Goal: Information Seeking & Learning: Check status

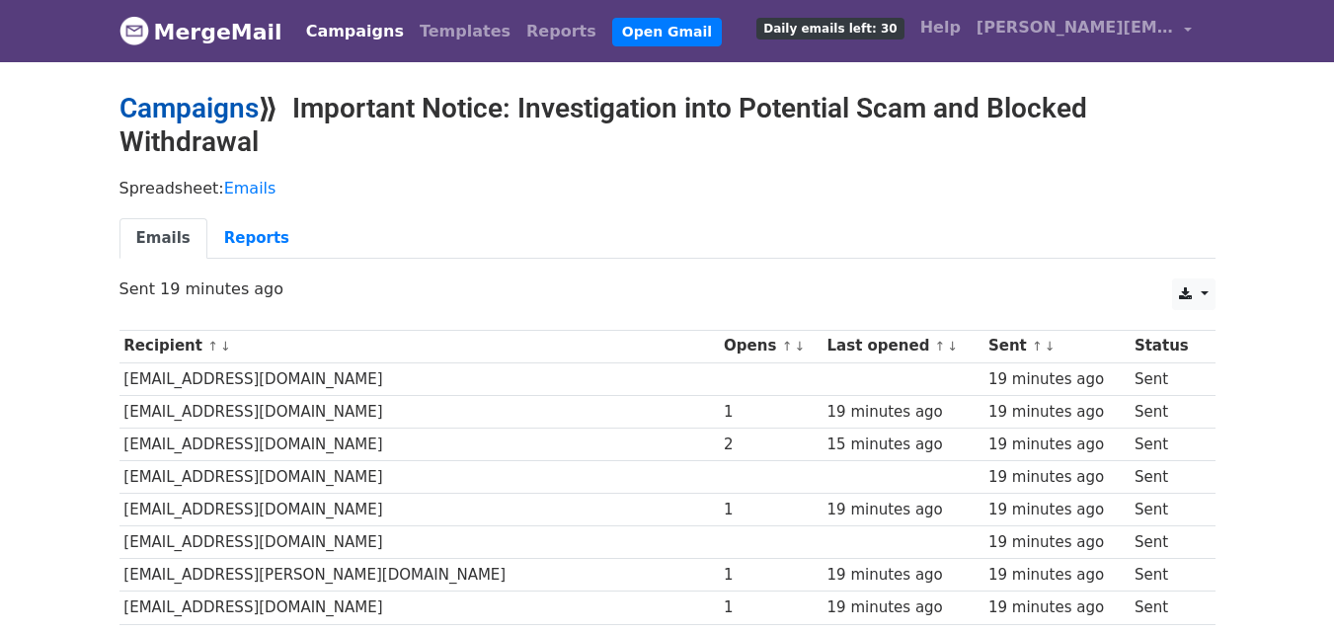
click at [193, 113] on link "Campaigns" at bounding box center [188, 108] width 139 height 33
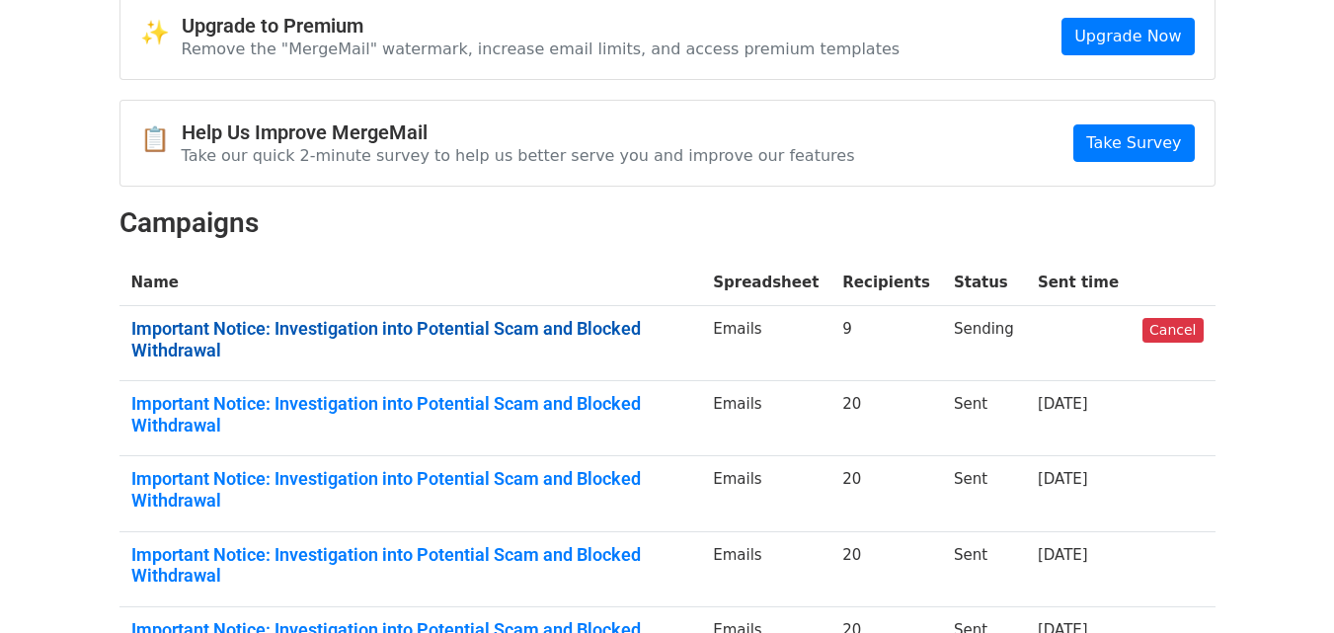
scroll to position [197, 0]
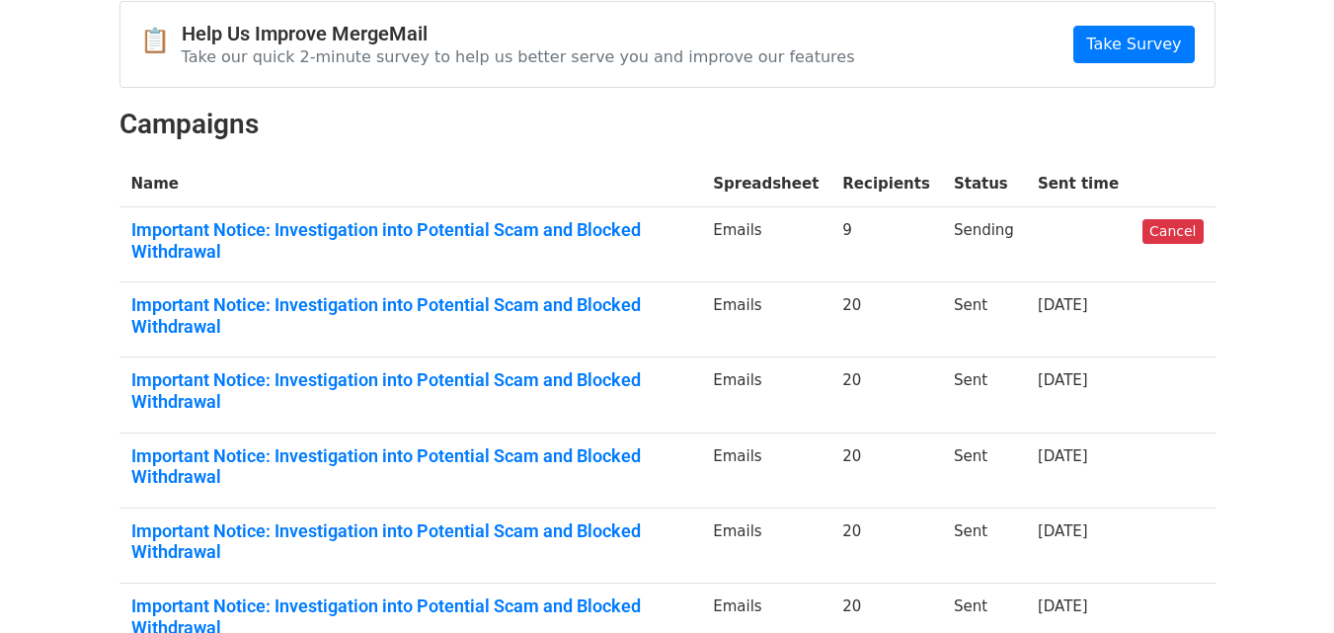
click at [880, 302] on td "20" at bounding box center [886, 319] width 112 height 75
click at [702, 291] on td "Important Notice: Investigation into Potential Scam and Blocked Withdrawal" at bounding box center [410, 319] width 583 height 75
click at [690, 294] on link "Important Notice: Investigation into Potential Scam and Blocked Withdrawal" at bounding box center [410, 315] width 559 height 42
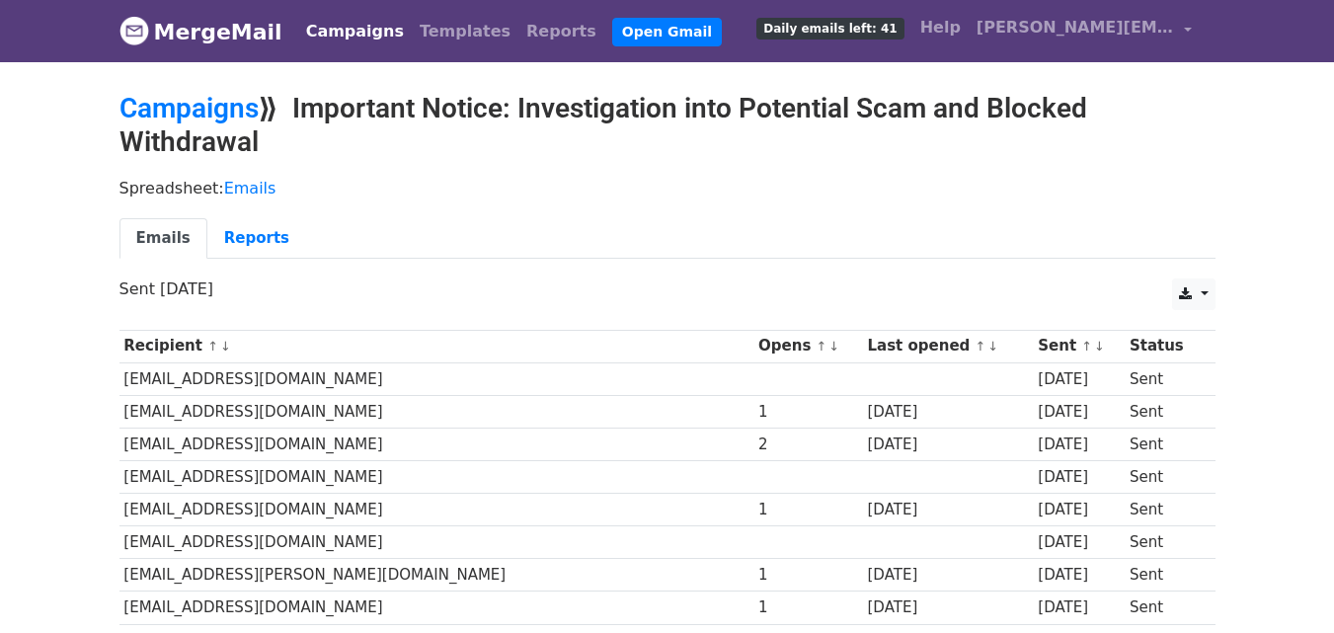
click at [182, 42] on link "MergeMail" at bounding box center [200, 31] width 163 height 41
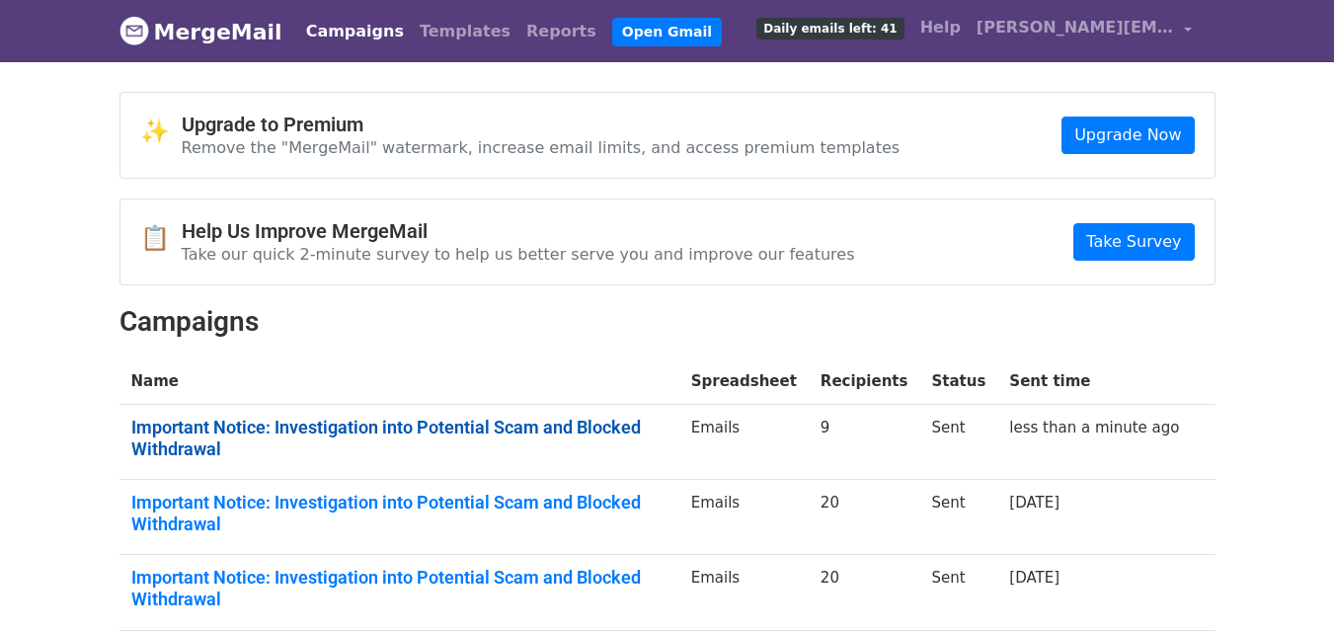
click at [617, 423] on link "Important Notice: Investigation into Potential Scam and Blocked Withdrawal" at bounding box center [399, 438] width 536 height 42
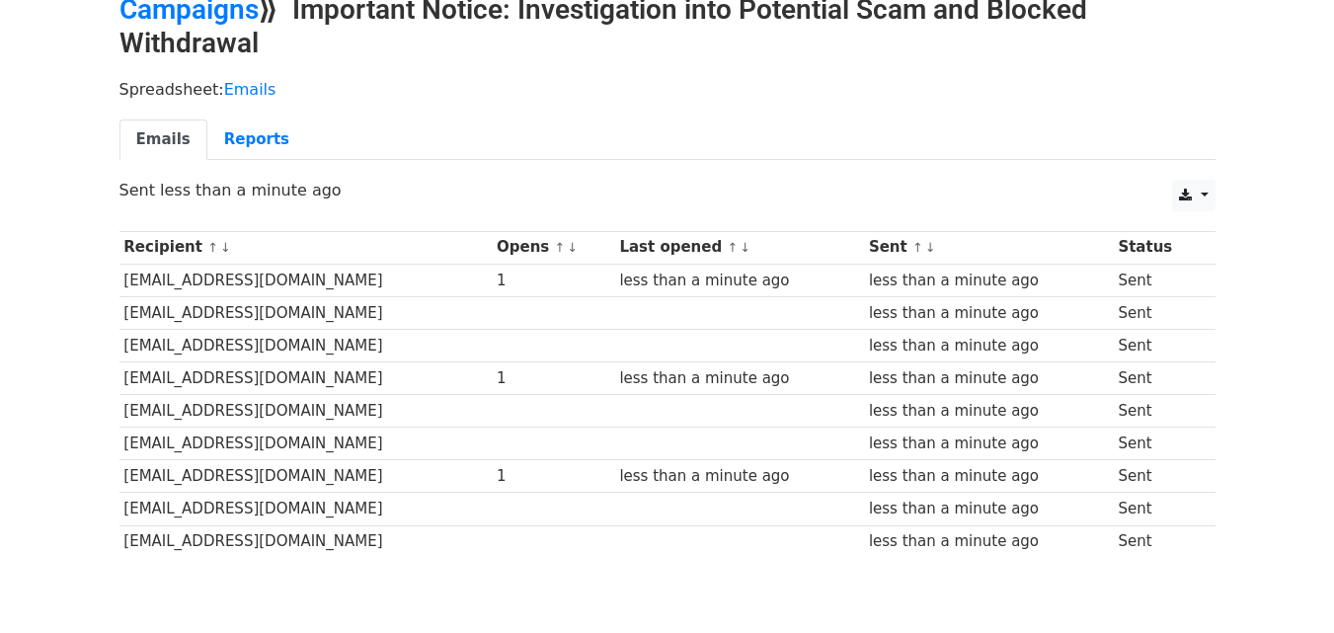
scroll to position [197, 0]
